Goal: Find specific page/section: Find specific page/section

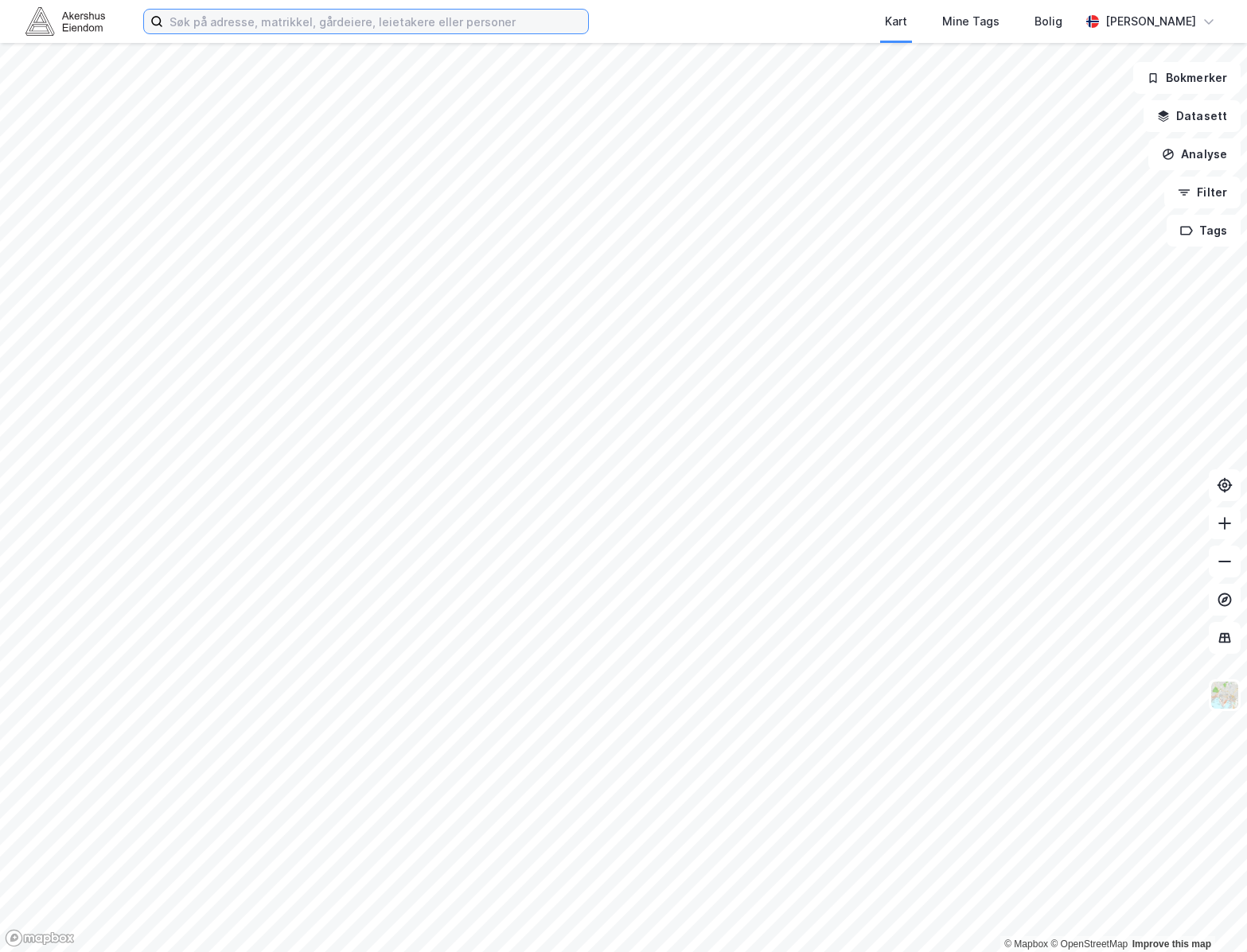
click at [237, 19] on input at bounding box center [376, 21] width 425 height 24
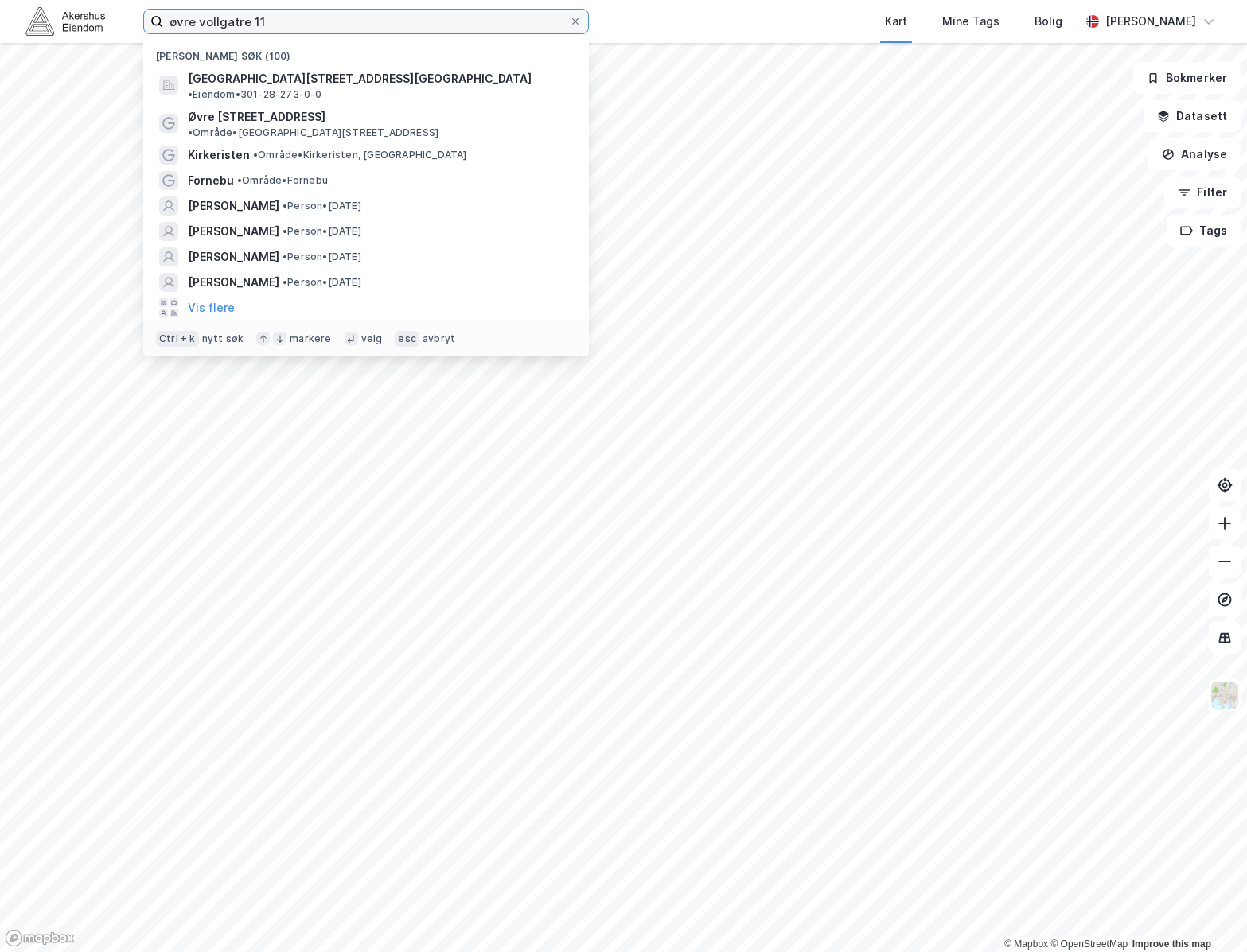
type input "øvre vollgatre 11"
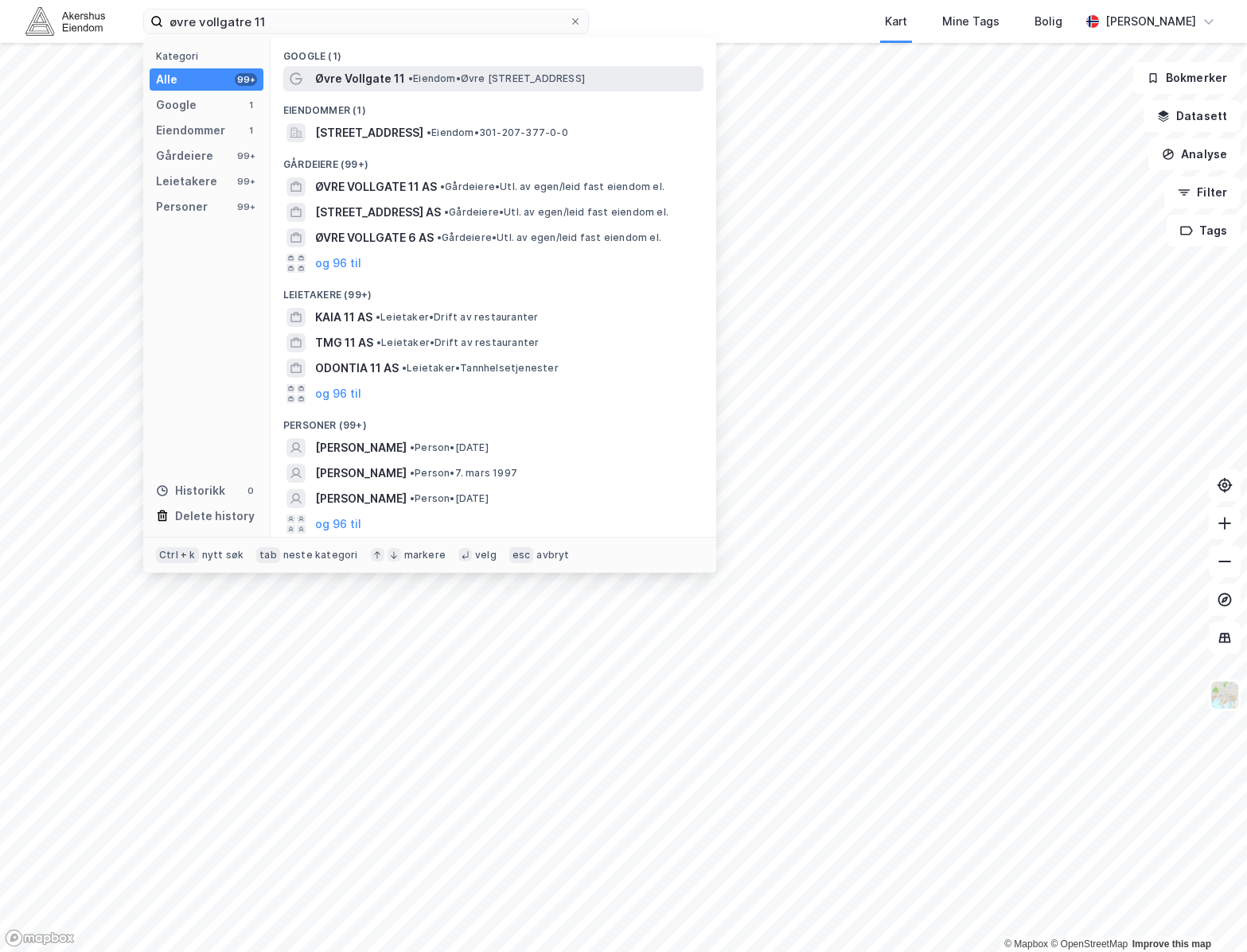
click at [330, 71] on span "Øvre Vollgate 11" at bounding box center [359, 78] width 90 height 19
